Goal: Information Seeking & Learning: Learn about a topic

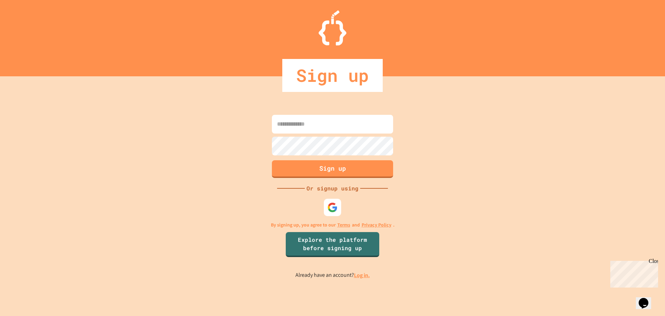
click at [330, 216] on div at bounding box center [332, 207] width 21 height 21
click at [336, 204] on img at bounding box center [332, 207] width 11 height 11
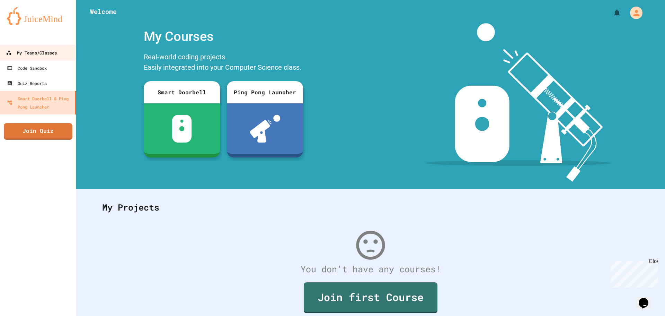
click at [30, 54] on div "My Teams/Classes" at bounding box center [31, 53] width 51 height 9
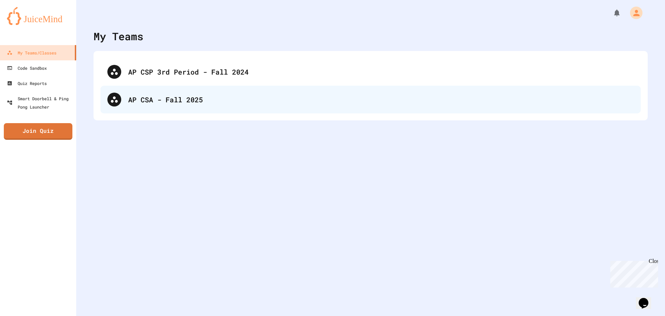
click at [155, 102] on div "AP CSA - Fall 2025" at bounding box center [381, 99] width 506 height 10
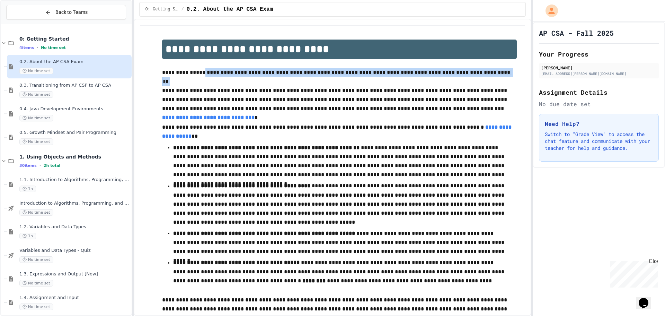
drag, startPoint x: 197, startPoint y: 78, endPoint x: 197, endPoint y: 63, distance: 14.6
click at [197, 66] on div "**********" at bounding box center [339, 292] width 371 height 505
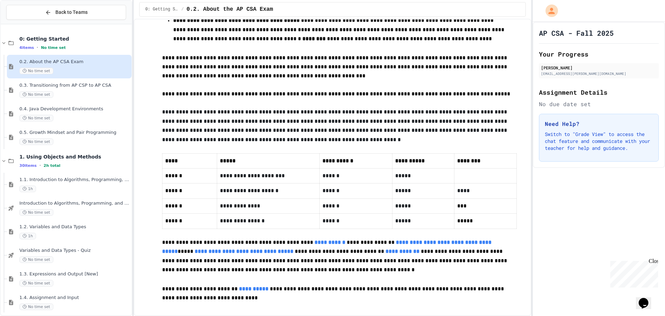
scroll to position [248, 0]
click at [46, 185] on div "1h" at bounding box center [74, 188] width 111 height 7
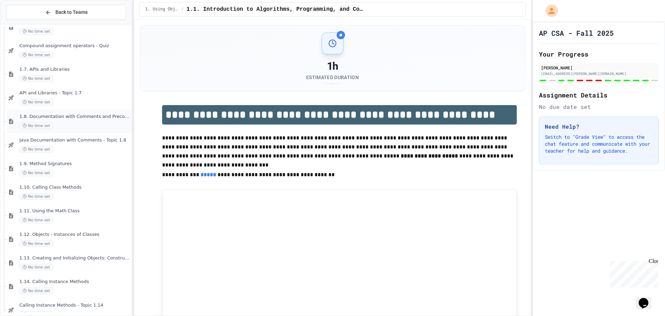
scroll to position [347, 0]
click at [58, 213] on span "1.11. Using the Math Class" at bounding box center [74, 210] width 111 height 6
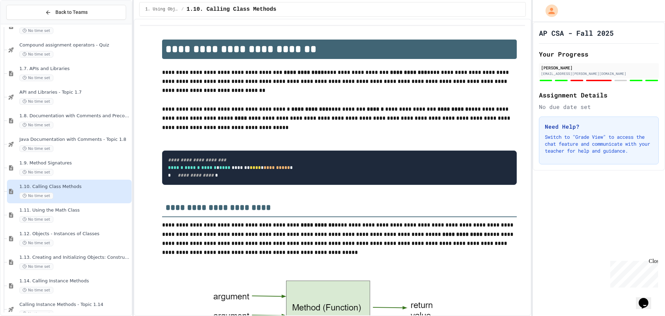
scroll to position [521, 0]
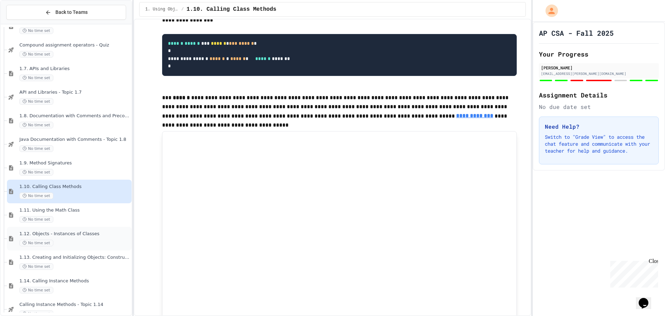
click at [54, 229] on div "1.12. Objects - Instances of Classes No time set" at bounding box center [69, 239] width 125 height 24
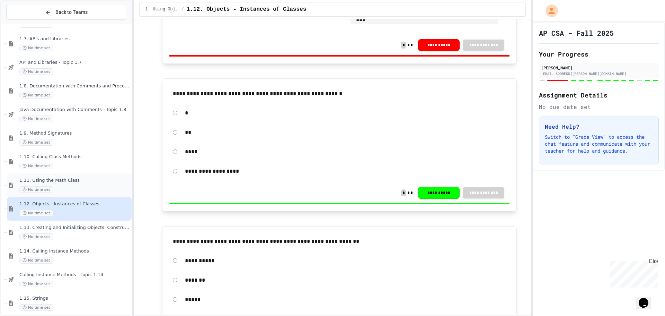
scroll to position [416, 0]
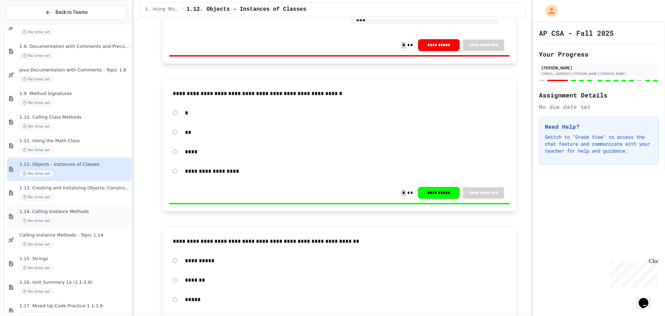
click at [72, 209] on span "1.14. Calling Instance Methods" at bounding box center [74, 212] width 111 height 6
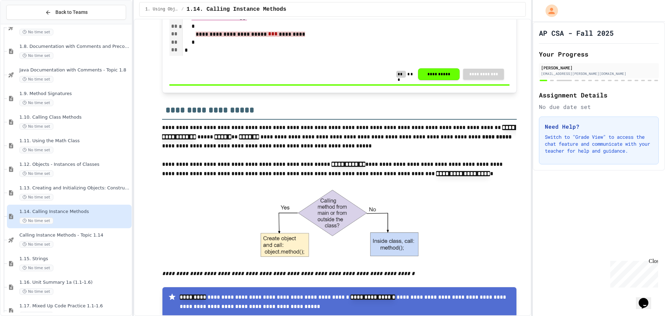
scroll to position [797, 0]
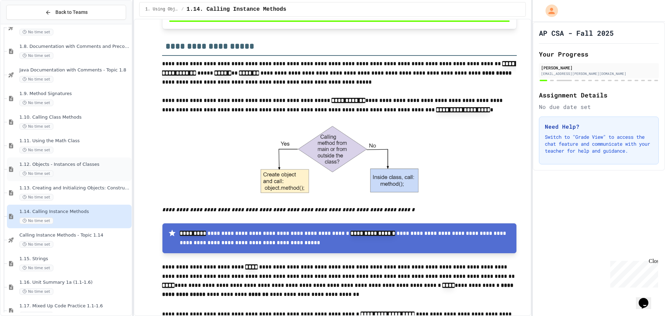
click at [51, 161] on div "1.12. Objects - Instances of Classes No time set" at bounding box center [69, 169] width 125 height 24
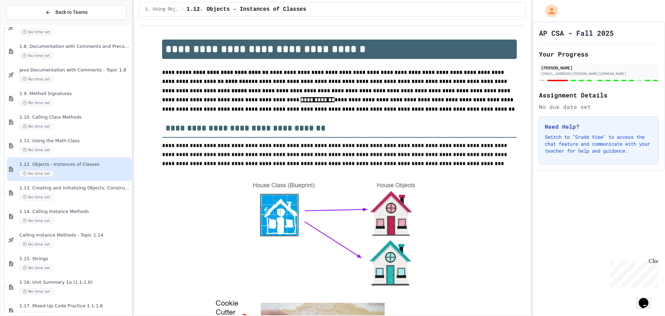
click at [571, 79] on div at bounding box center [599, 80] width 120 height 3
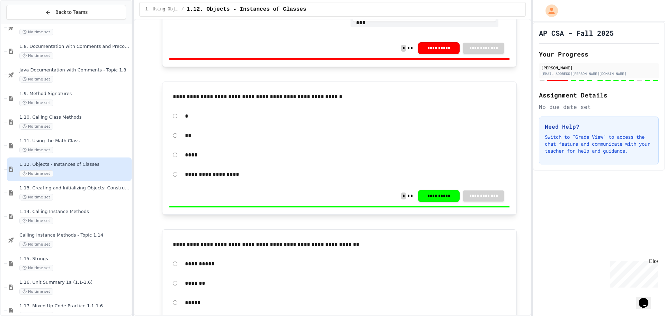
scroll to position [1733, 0]
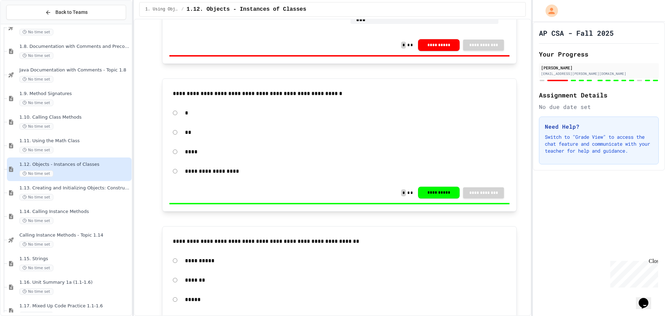
click at [431, 198] on button "**********" at bounding box center [439, 192] width 42 height 12
drag, startPoint x: 362, startPoint y: 242, endPoint x: 370, endPoint y: 236, distance: 9.9
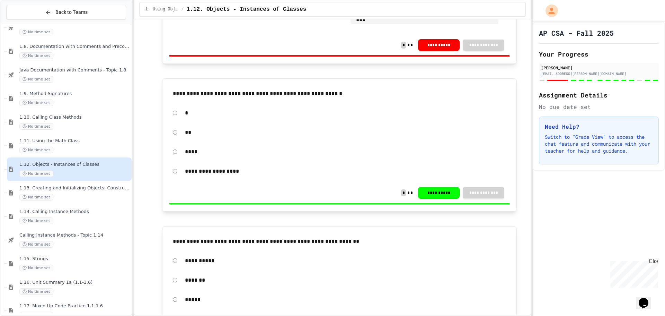
drag, startPoint x: 621, startPoint y: 116, endPoint x: 616, endPoint y: 115, distance: 5.0
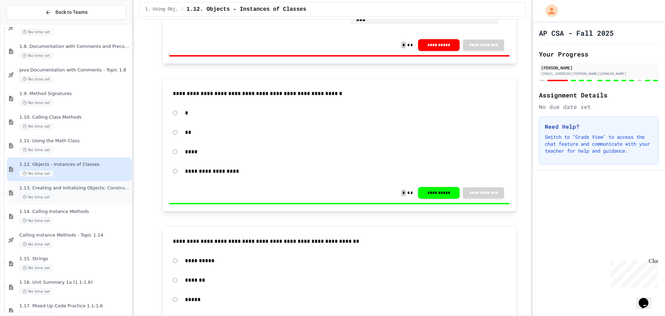
click at [94, 194] on div "No time set" at bounding box center [74, 197] width 111 height 7
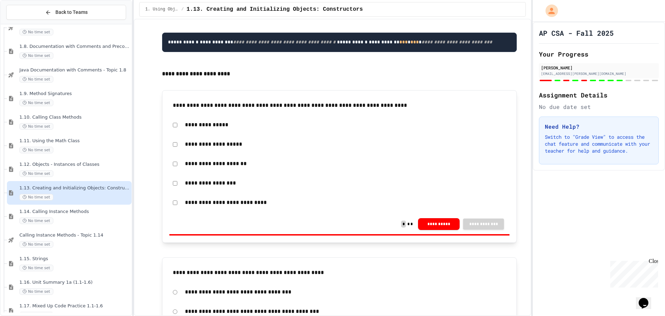
scroll to position [416, 0]
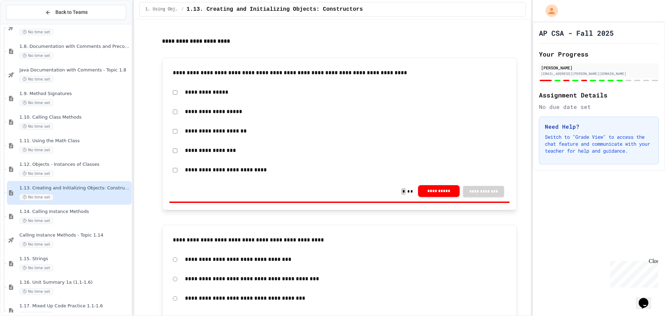
click at [428, 197] on button "**********" at bounding box center [439, 191] width 42 height 12
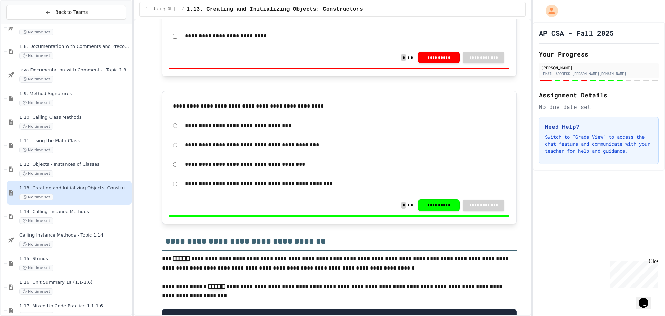
scroll to position [589, 0]
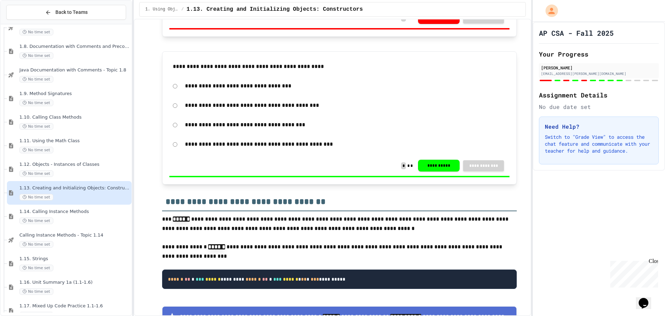
click at [445, 172] on button "**********" at bounding box center [439, 166] width 42 height 12
